Goal: Find specific page/section: Find specific page/section

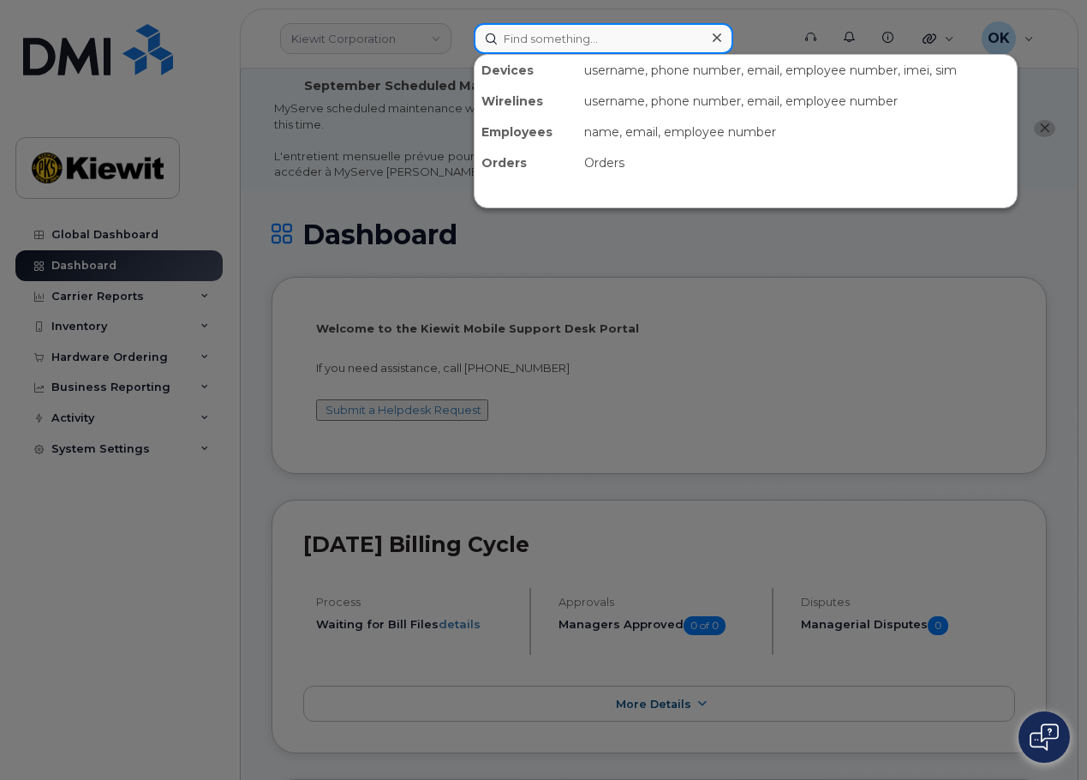
click at [564, 36] on input at bounding box center [604, 38] width 260 height 31
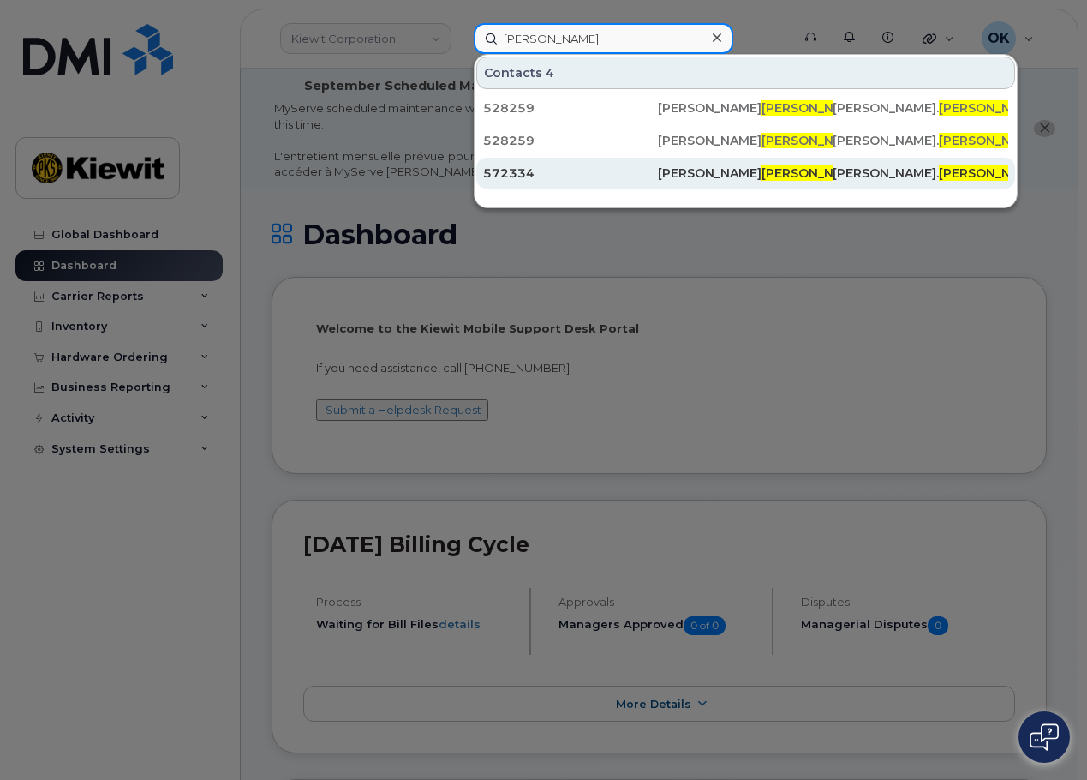
type input "Crader"
click at [737, 175] on div "Cory Crader" at bounding box center [745, 173] width 175 height 17
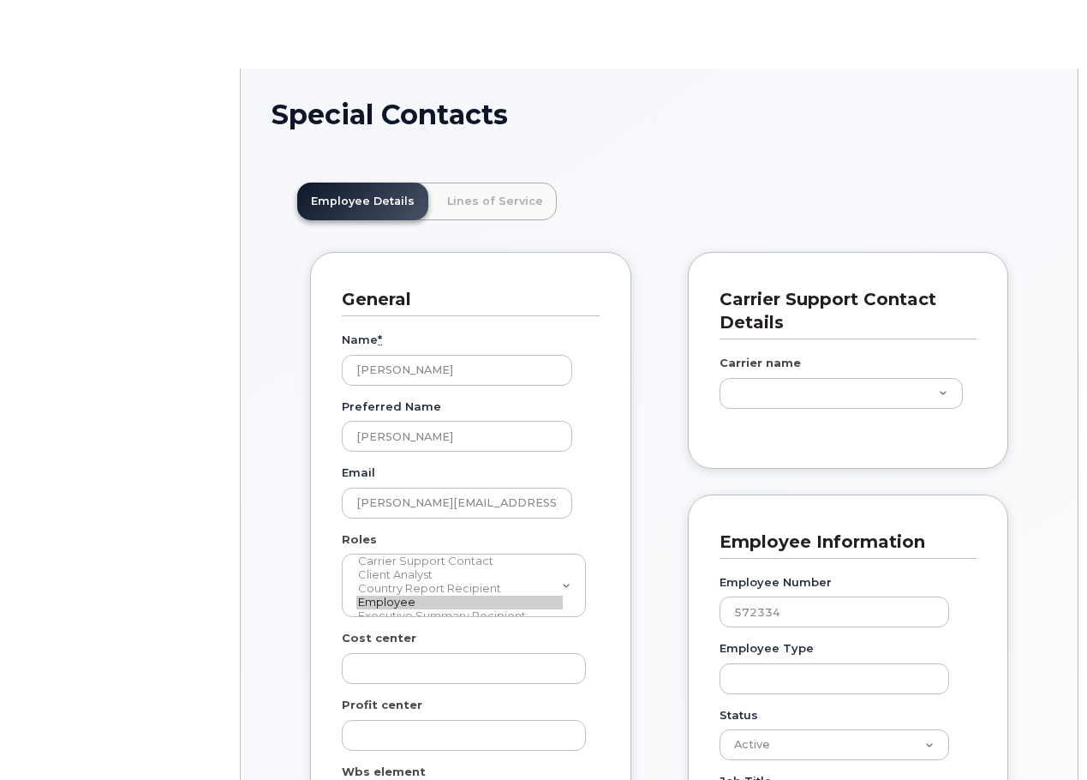
scroll to position [51, 0]
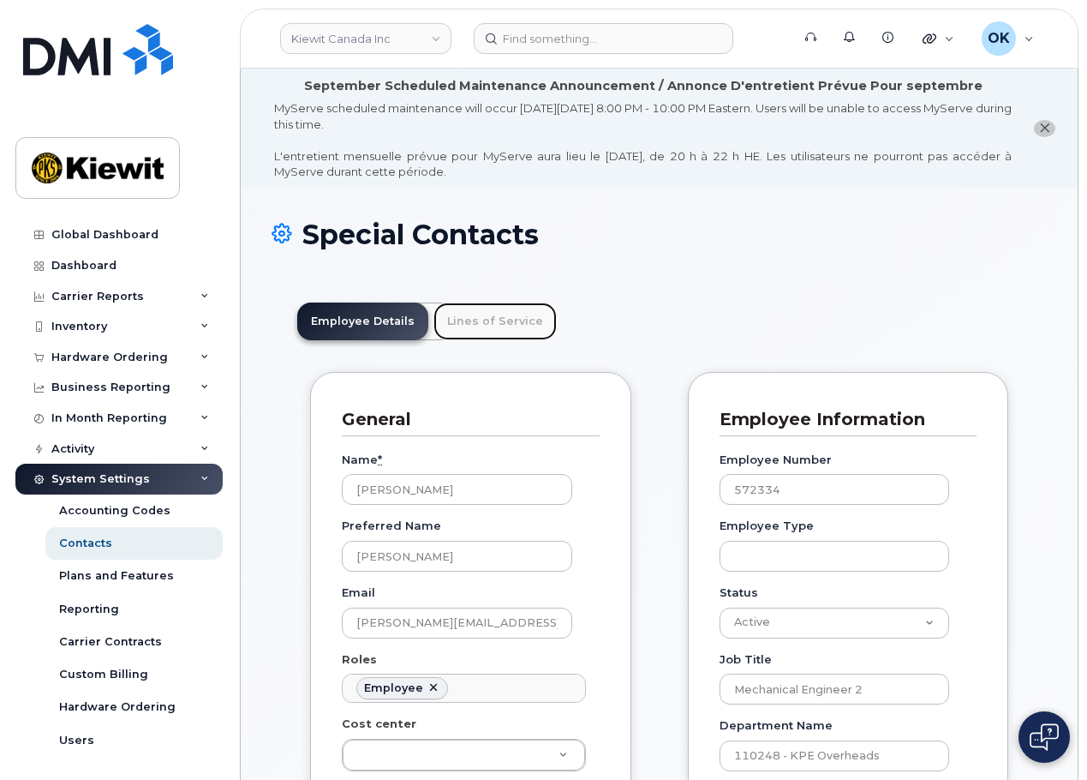
click at [501, 314] on link "Lines of Service" at bounding box center [495, 321] width 123 height 38
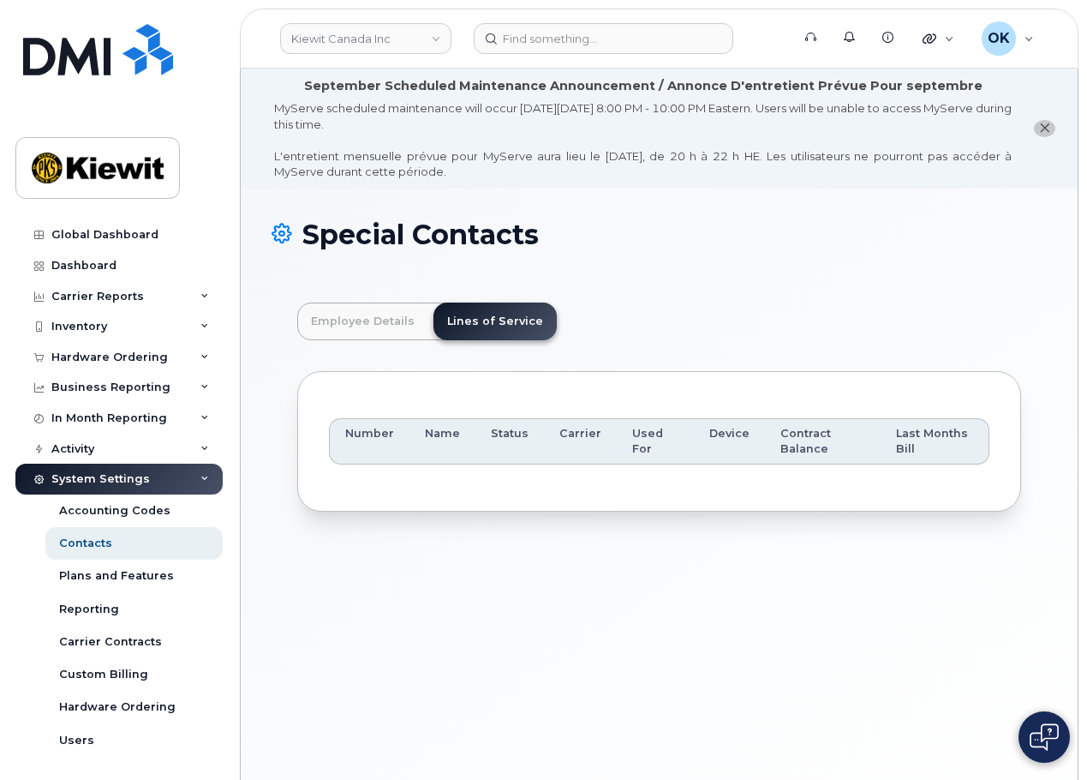
click at [726, 266] on div "Special Contacts" at bounding box center [659, 247] width 775 height 57
